Goal: Task Accomplishment & Management: Manage account settings

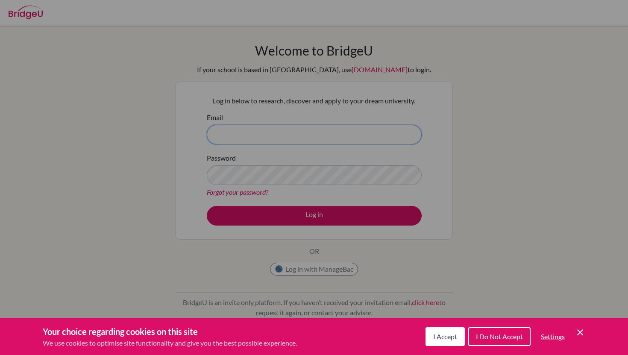
type input "a_paredes@menoruio.edu.ec"
click at [327, 207] on div "Cookie Preferences" at bounding box center [314, 177] width 628 height 355
click at [327, 204] on div "Cookie Preferences" at bounding box center [314, 177] width 628 height 355
click at [325, 218] on div "Cookie Preferences" at bounding box center [314, 177] width 628 height 355
click at [447, 333] on span "I Accept" at bounding box center [445, 336] width 24 height 8
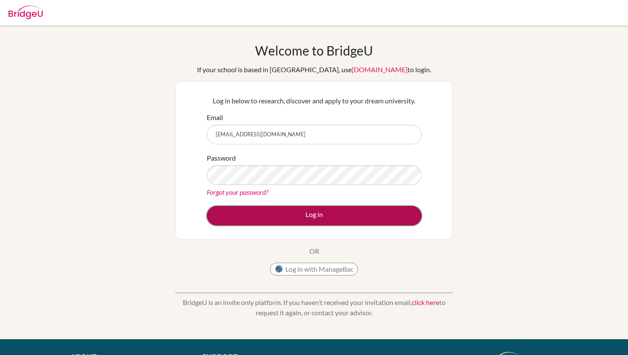
click at [348, 217] on button "Log in" at bounding box center [314, 216] width 215 height 20
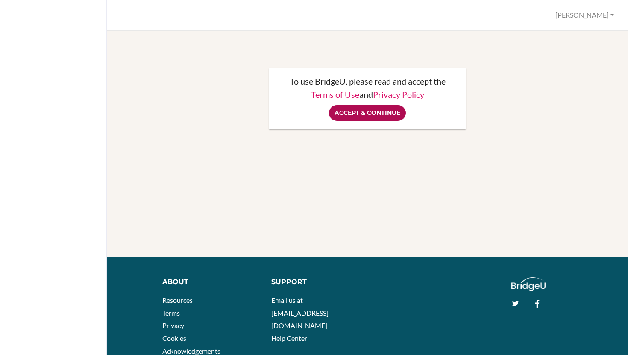
click at [380, 112] on input "Accept & Continue" at bounding box center [367, 113] width 77 height 16
